Goal: Download file/media

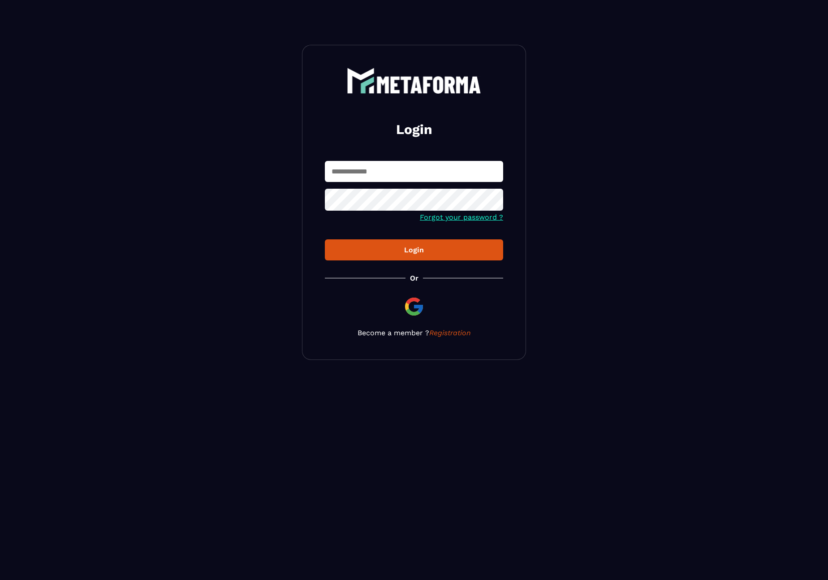
click at [378, 161] on input "text" at bounding box center [414, 171] width 178 height 21
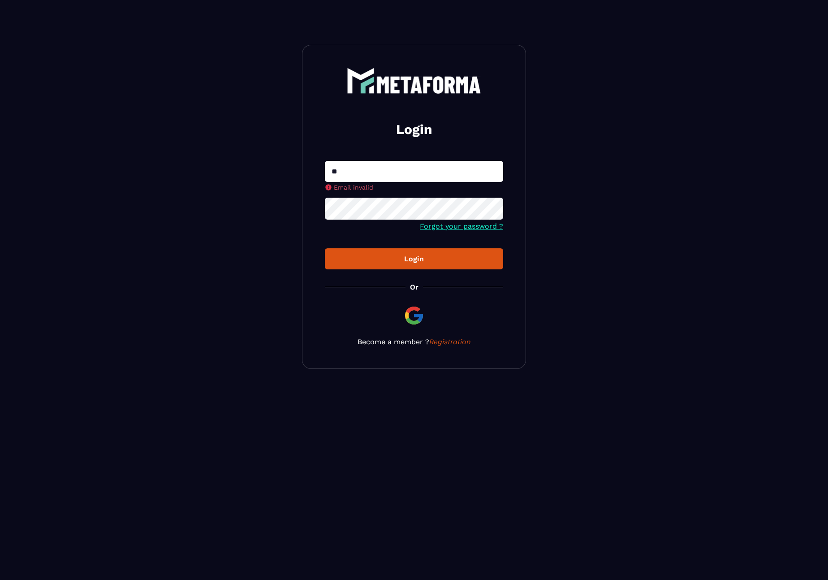
type input "**********"
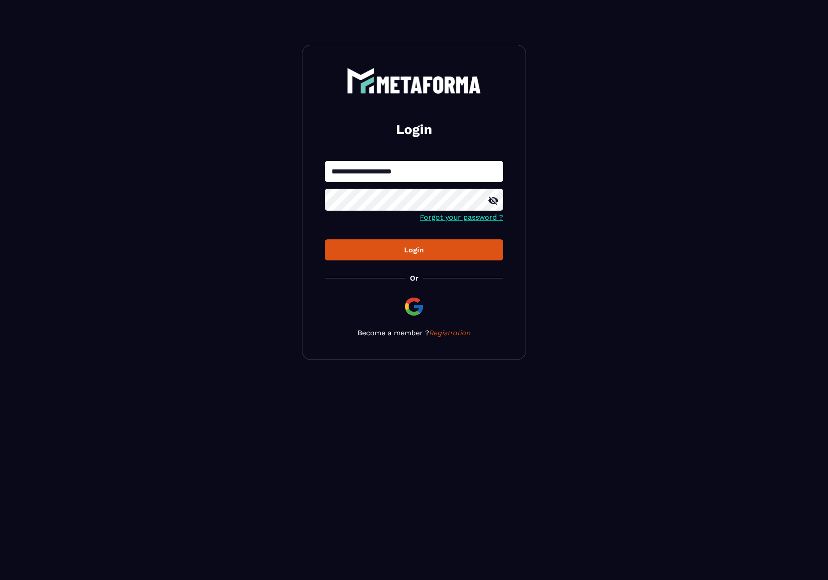
click at [425, 250] on div "Login" at bounding box center [414, 250] width 164 height 9
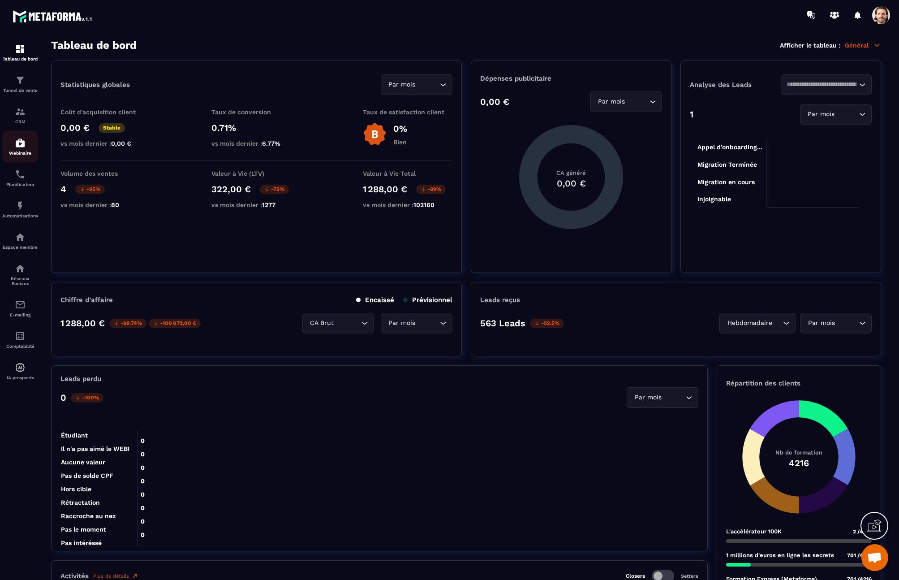
click at [25, 155] on link "Webinaire" at bounding box center [20, 146] width 36 height 31
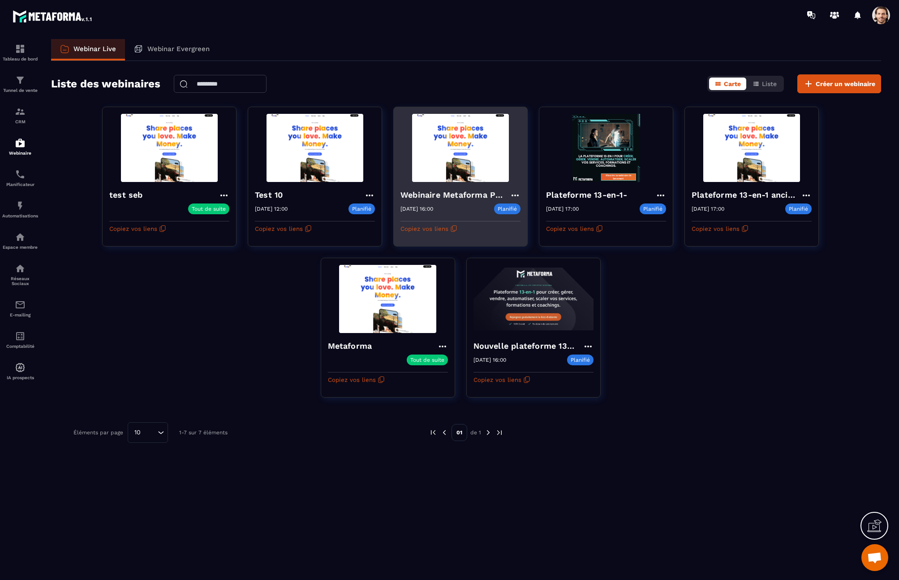
click at [514, 194] on icon at bounding box center [515, 195] width 11 height 11
click at [494, 263] on button "Rediffusion" at bounding box center [488, 262] width 58 height 16
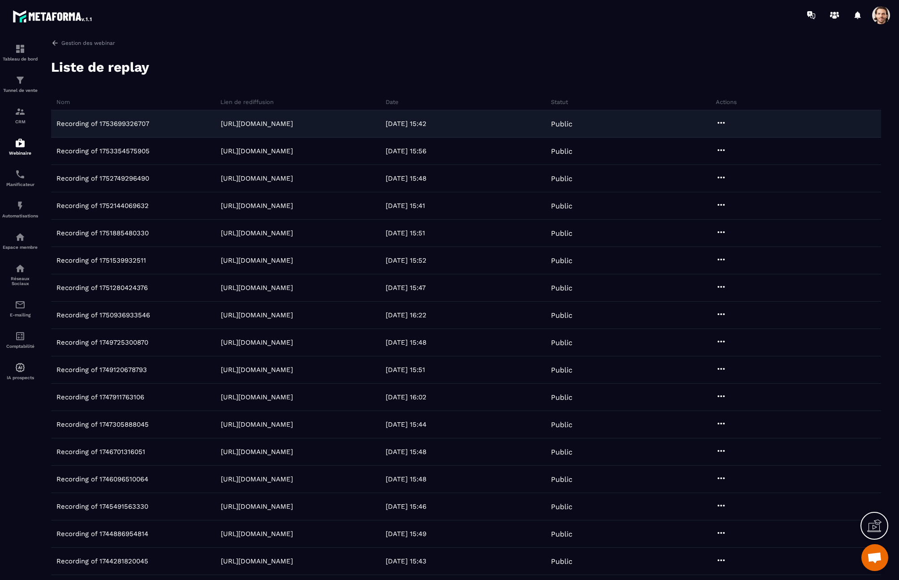
click at [722, 122] on icon at bounding box center [721, 122] width 11 height 11
click at [755, 143] on button "Télécharger" at bounding box center [747, 141] width 61 height 16
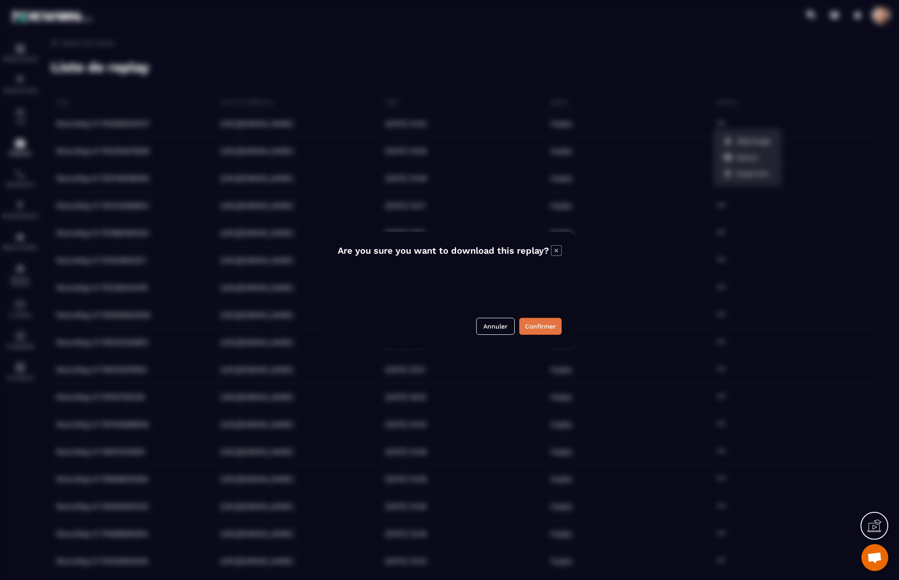
click at [547, 323] on button "Confirmer" at bounding box center [540, 326] width 43 height 17
